Goal: Navigation & Orientation: Find specific page/section

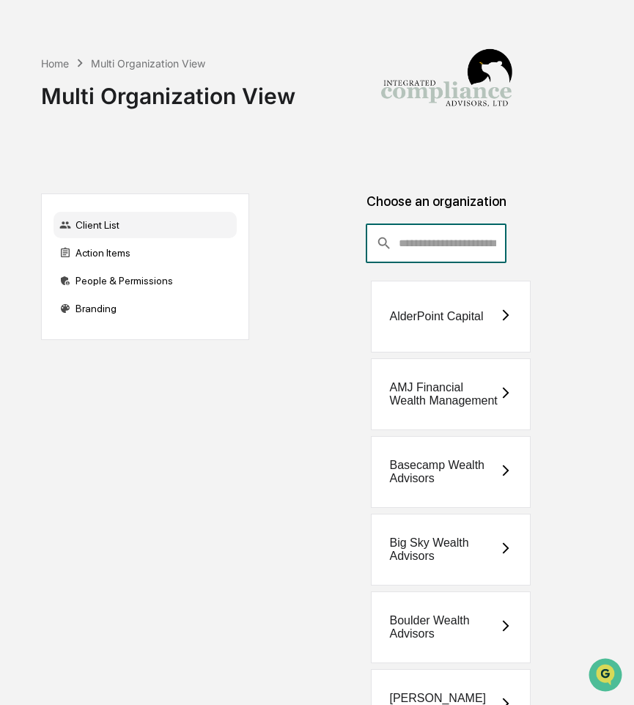
drag, startPoint x: 431, startPoint y: 252, endPoint x: 430, endPoint y: 240, distance: 11.7
click at [431, 251] on input "consultant-dashboard__filter-organizations-search-bar" at bounding box center [453, 244] width 108 height 40
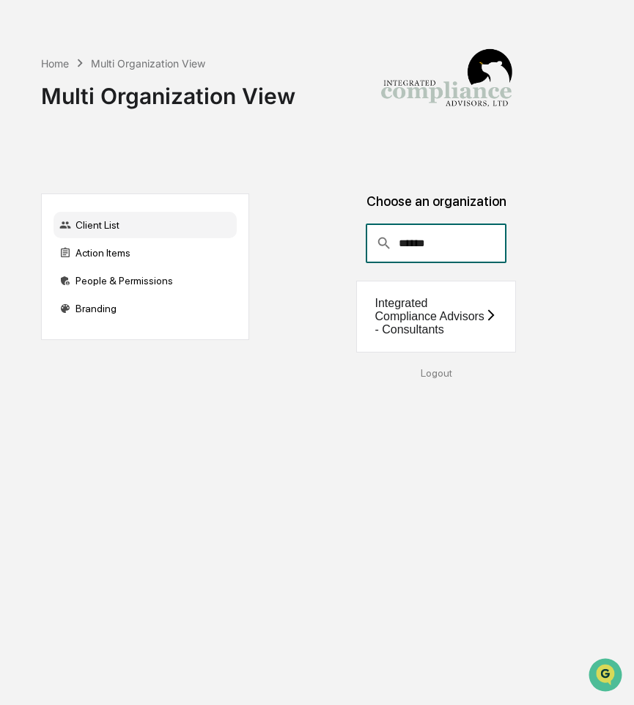
type input "******"
click at [399, 326] on div "Integrated Compliance Advisors - Consultants" at bounding box center [429, 317] width 109 height 40
